Goal: Communication & Community: Answer question/provide support

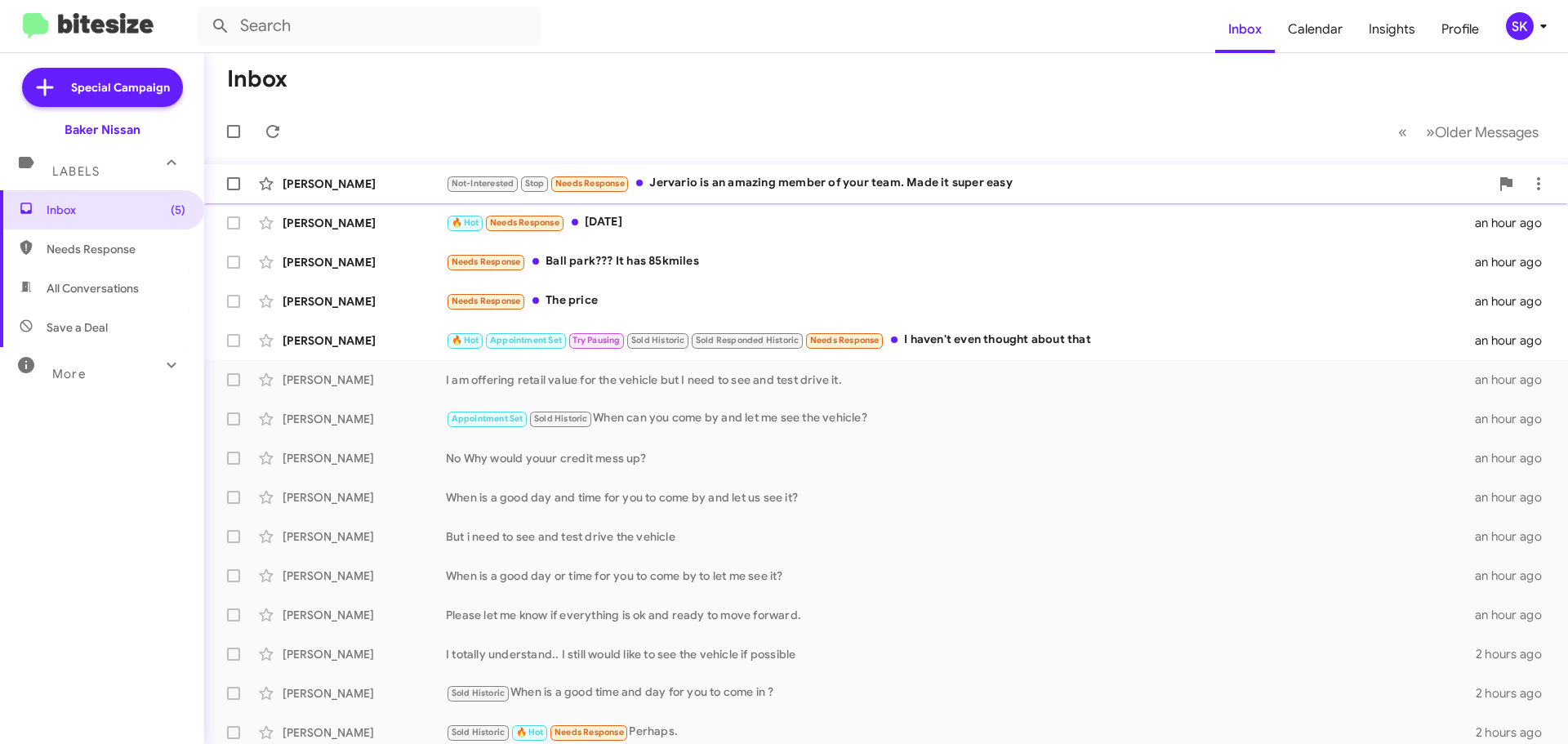
click at [789, 182] on div "Not-Interested Stop Needs Response Jervario is an amazing member of your team. …" at bounding box center [967, 184] width 1043 height 19
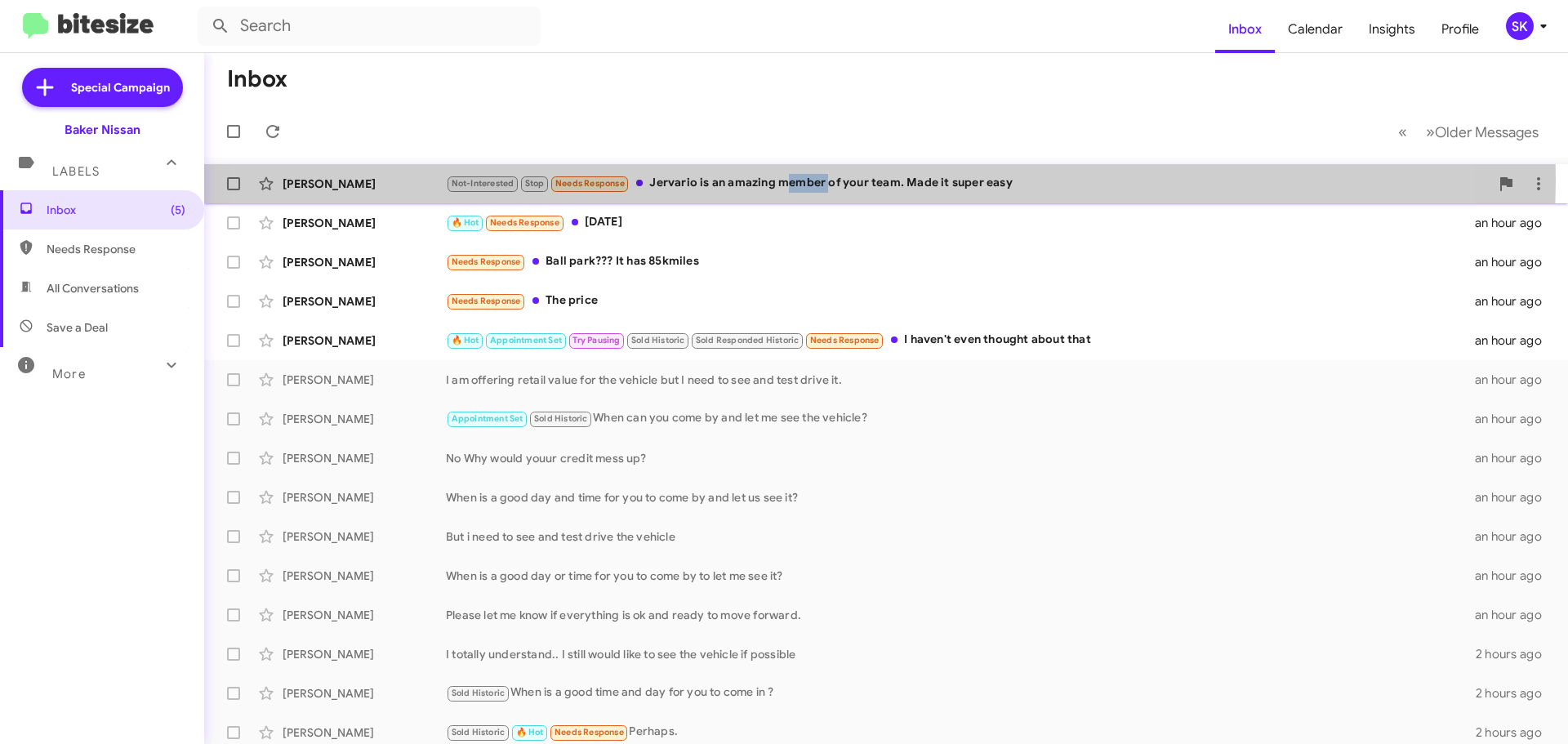
click at [789, 182] on div "Not-Interested Stop Needs Response Jervario is an amazing member of your team. …" at bounding box center [967, 184] width 1043 height 19
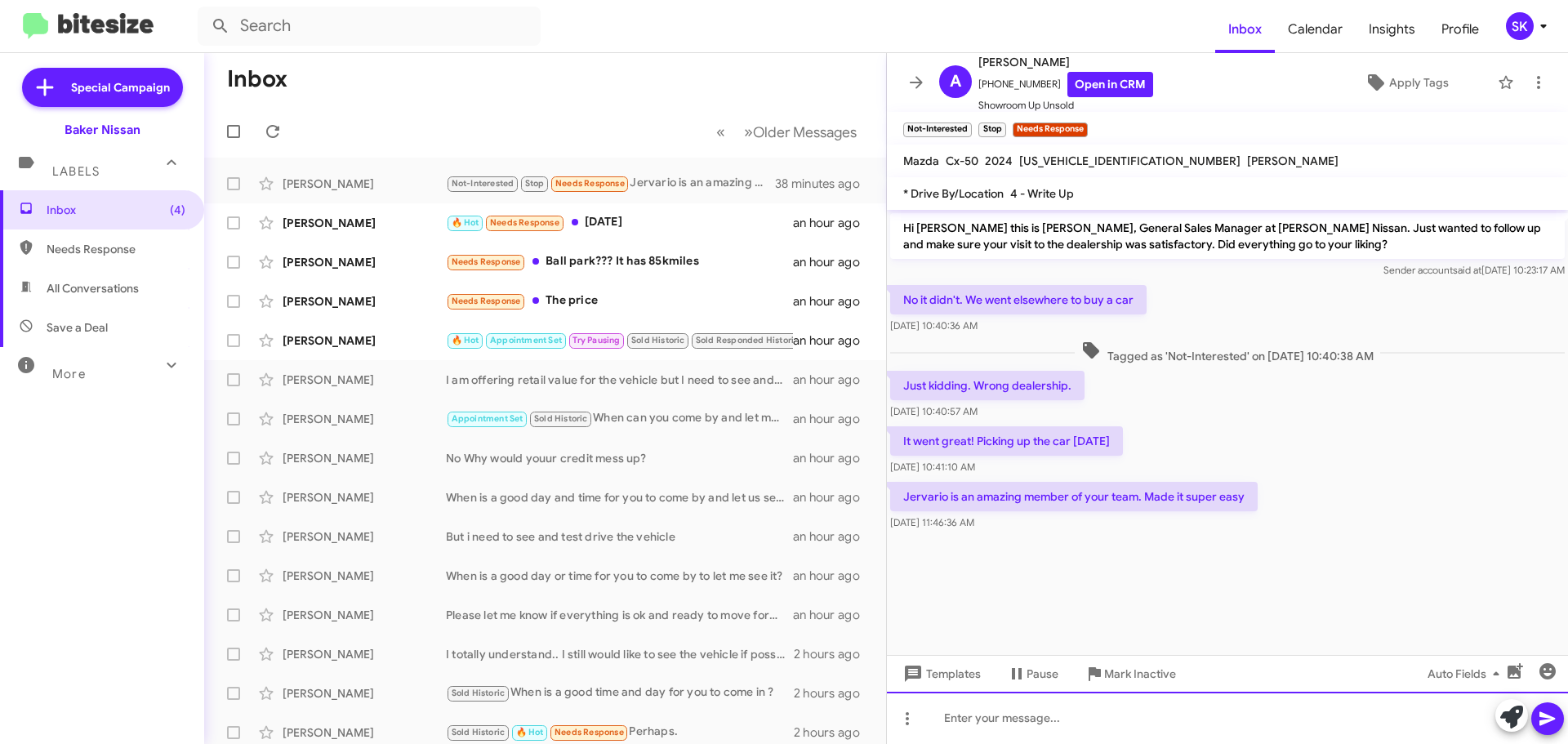
click at [1022, 728] on div at bounding box center [1227, 717] width 681 height 52
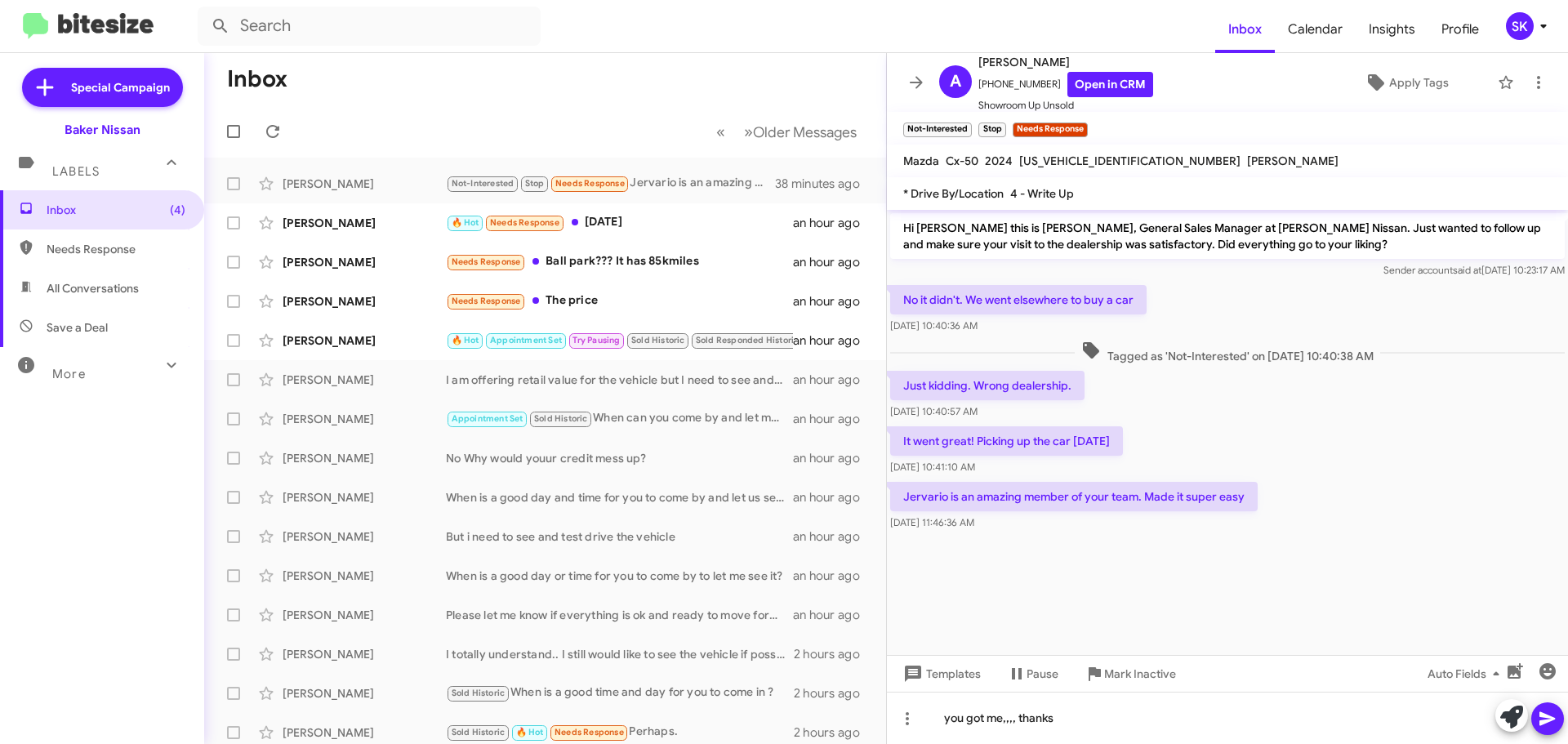
click at [1539, 716] on icon at bounding box center [1547, 719] width 20 height 20
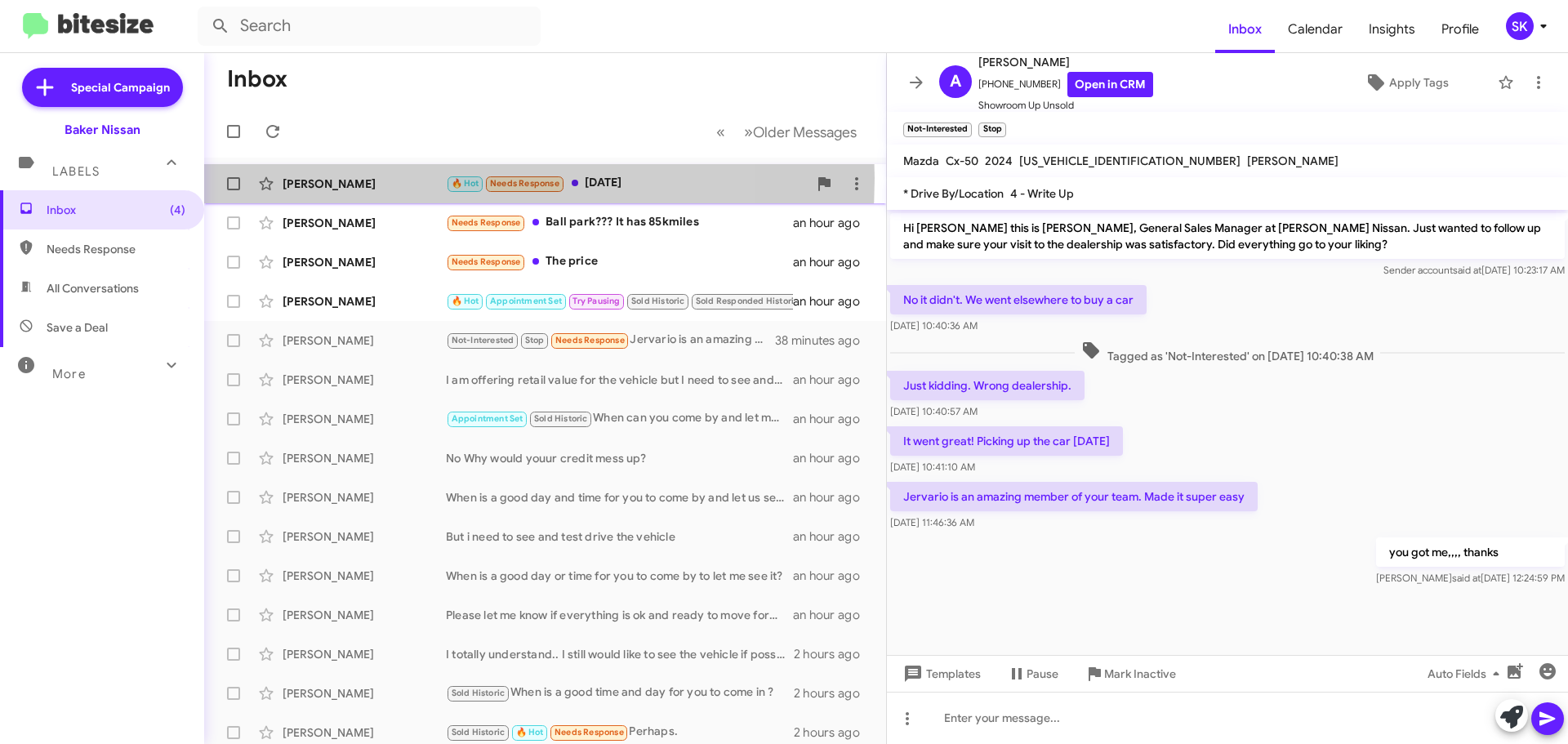
click at [399, 178] on div "[PERSON_NAME]" at bounding box center [364, 183] width 163 height 16
